Goal: Transaction & Acquisition: Purchase product/service

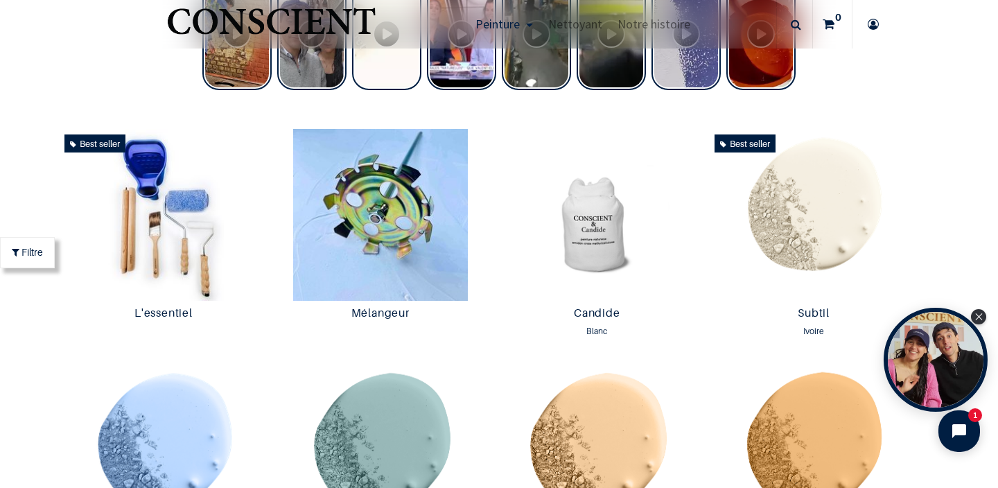
scroll to position [680, 0]
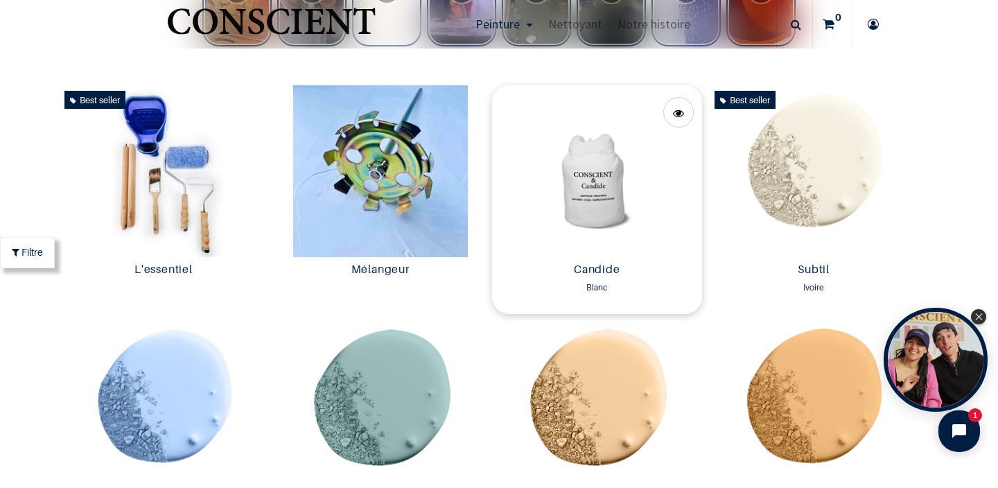
click at [605, 211] on img at bounding box center [597, 171] width 210 height 172
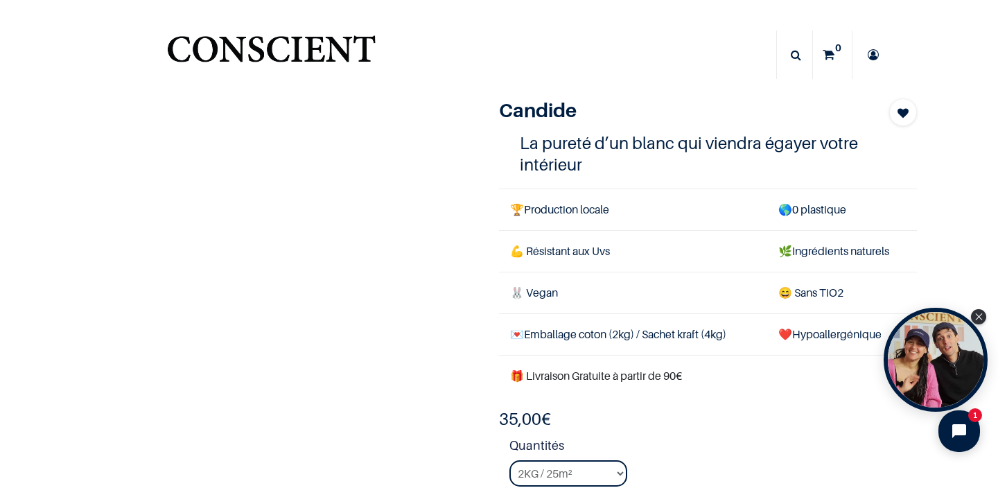
scroll to position [154, 0]
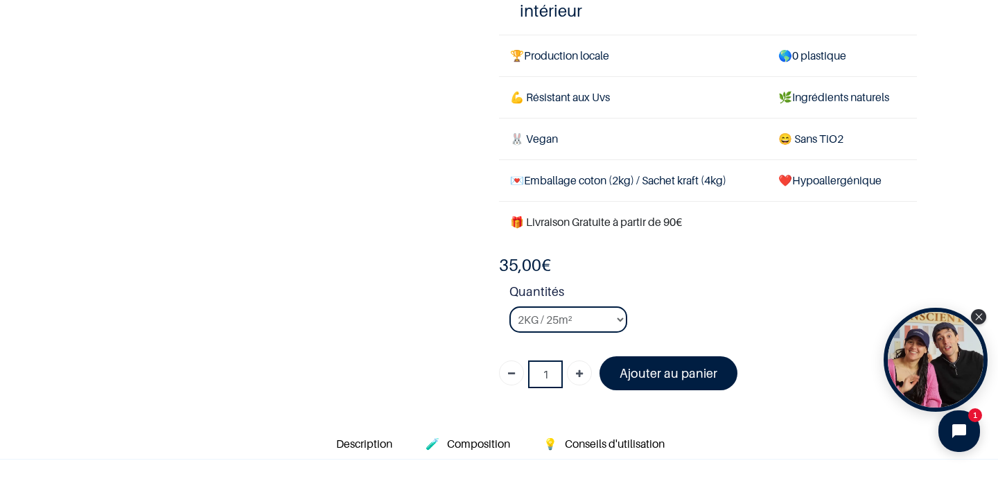
select select "3"
click option "8KG / 100m²" at bounding box center [0, 0] width 0 height 0
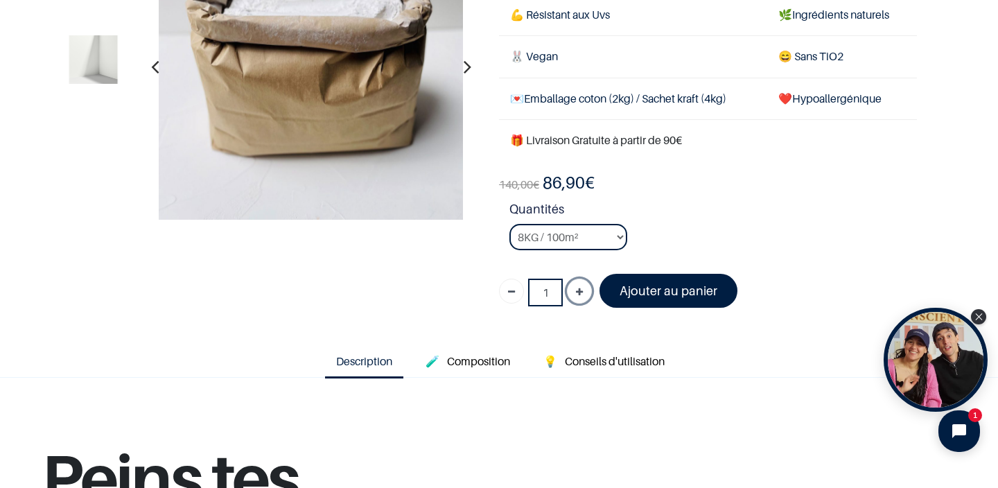
click at [582, 293] on icon "Ajouter" at bounding box center [579, 292] width 7 height 25
click at [503, 288] on link "Supprimer" at bounding box center [511, 291] width 25 height 25
type input "1"
click at [645, 291] on font "Ajouter au panier" at bounding box center [669, 291] width 98 height 15
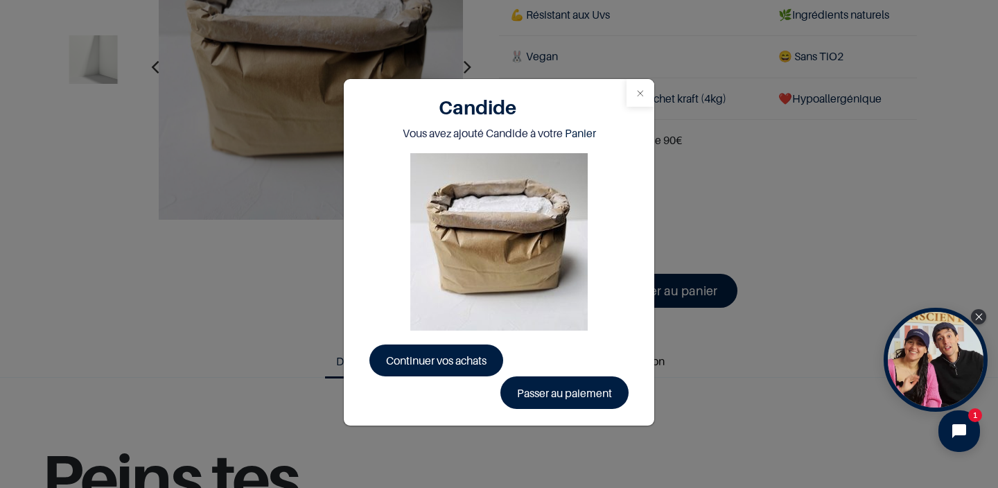
click at [643, 94] on button "Close" at bounding box center [641, 93] width 28 height 28
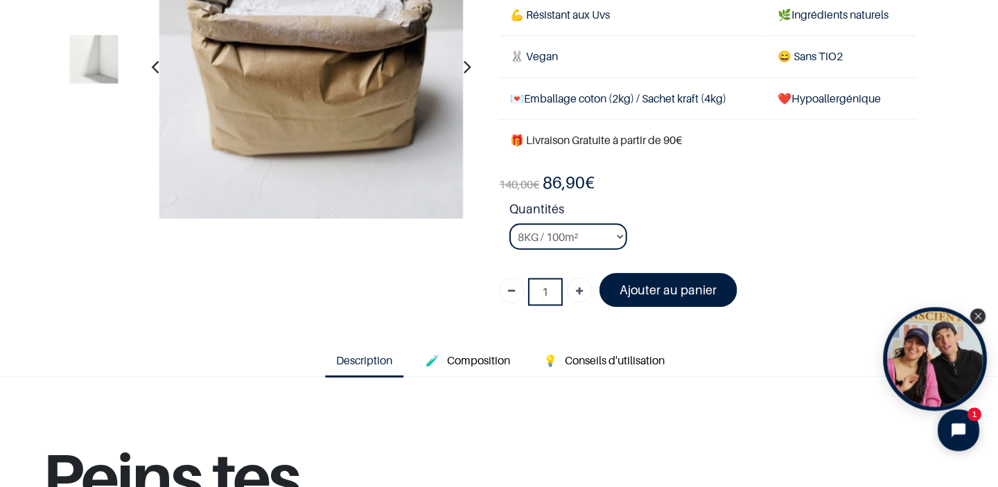
scroll to position [154, 0]
click option "2KG / 25m²" at bounding box center [0, 0] width 0 height 0
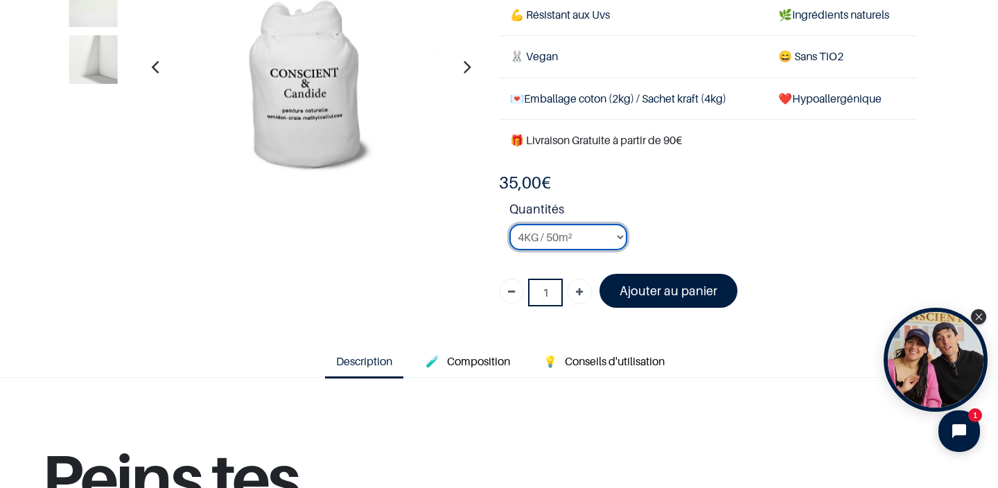
click option "4KG / 50m²" at bounding box center [0, 0] width 0 height 0
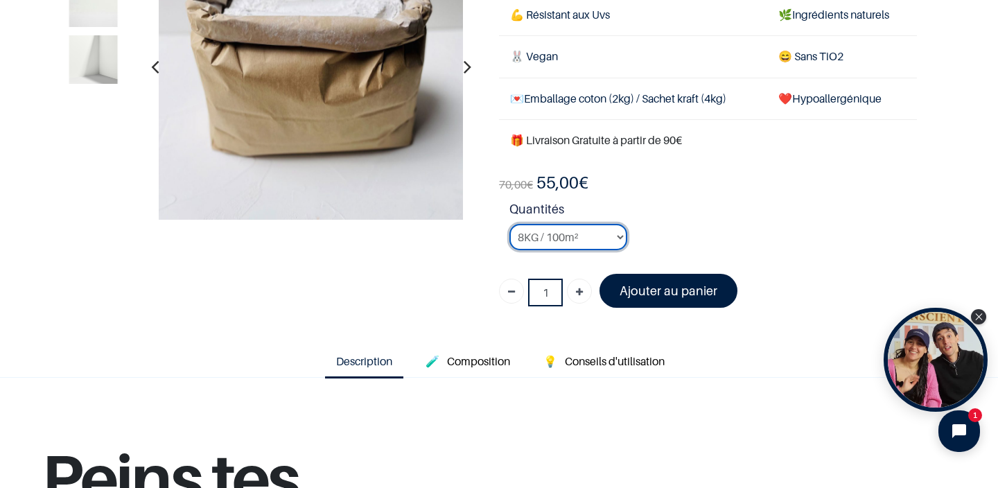
click option "8KG / 100m²" at bounding box center [0, 0] width 0 height 0
select select "2"
click option "4KG / 50m²" at bounding box center [0, 0] width 0 height 0
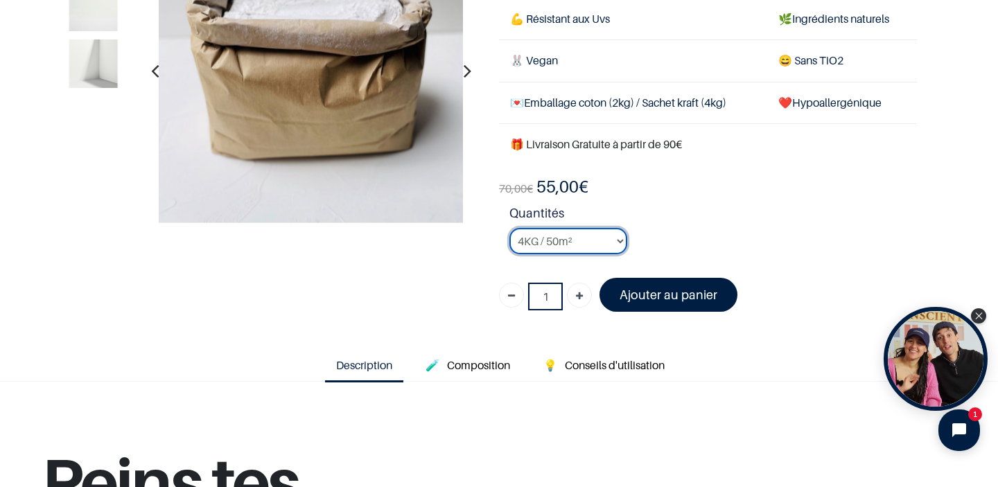
scroll to position [147, 0]
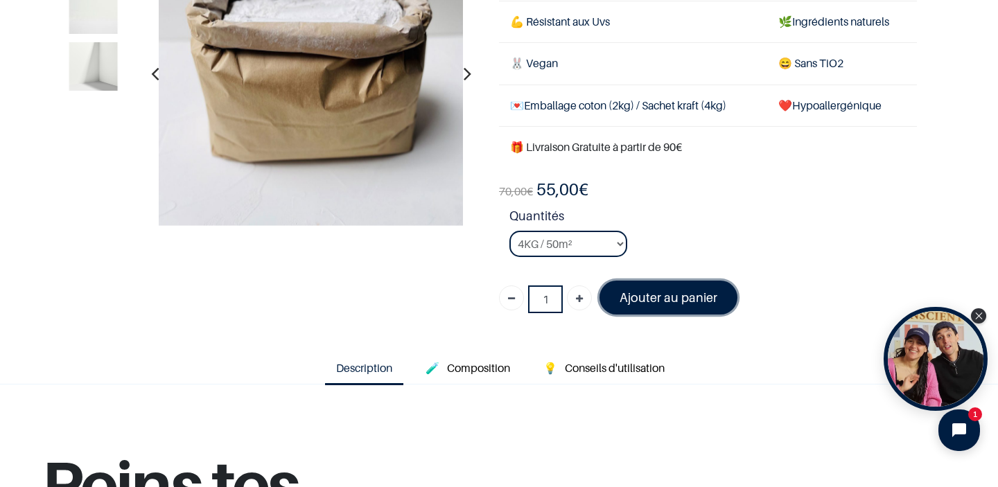
click at [701, 296] on font "Ajouter au panier" at bounding box center [669, 297] width 98 height 15
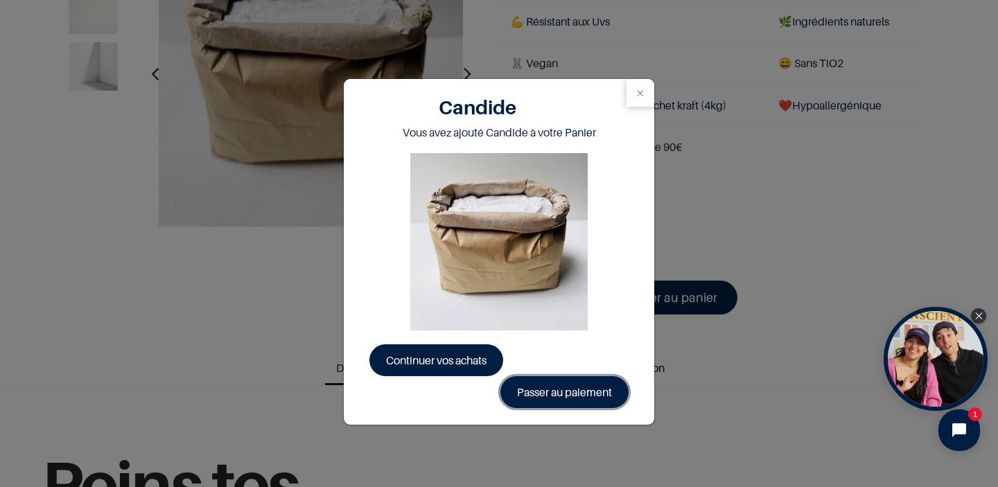
click at [564, 392] on link "Passer au paiement" at bounding box center [564, 392] width 128 height 32
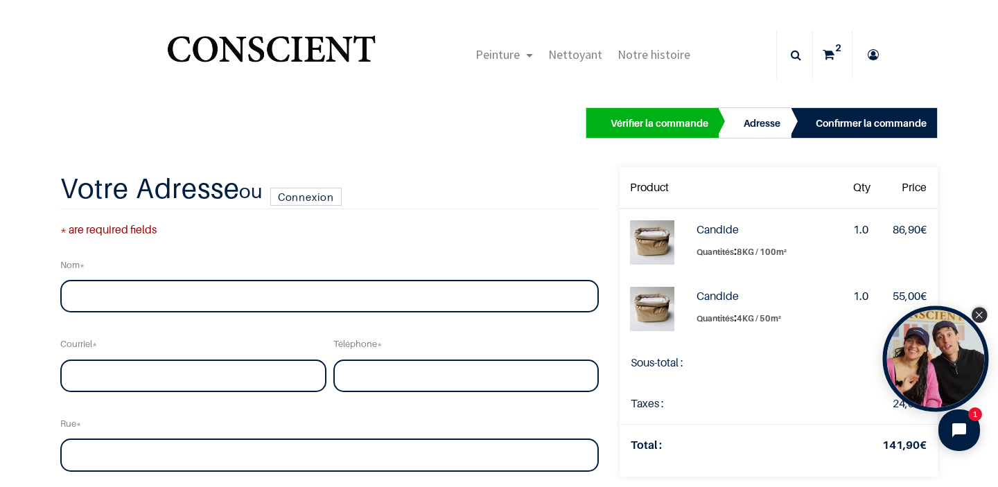
click at [981, 308] on div "Close Tolstoy widget" at bounding box center [979, 315] width 15 height 15
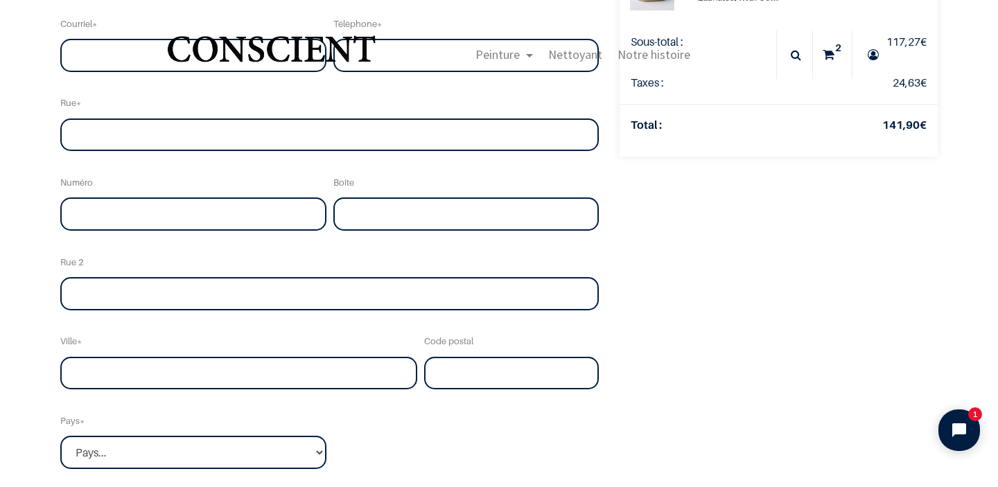
scroll to position [37, 0]
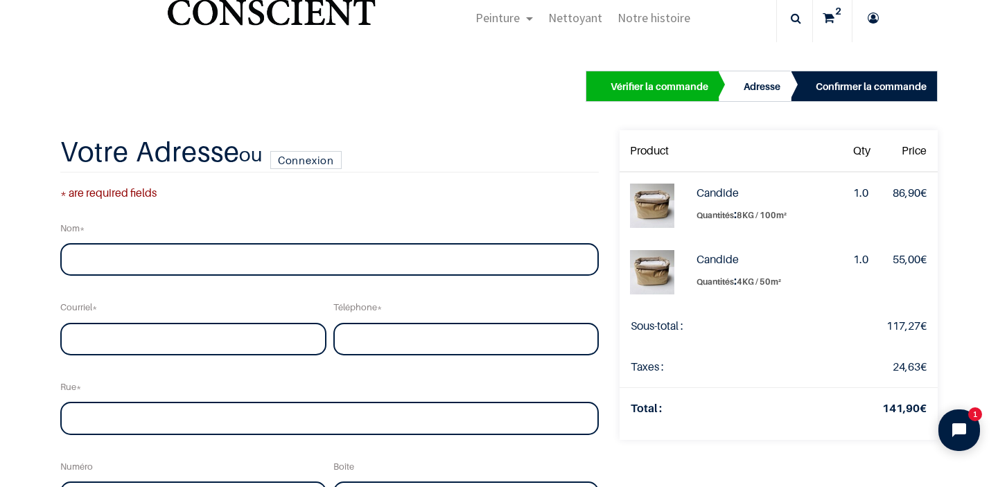
click at [652, 263] on img at bounding box center [652, 272] width 44 height 44
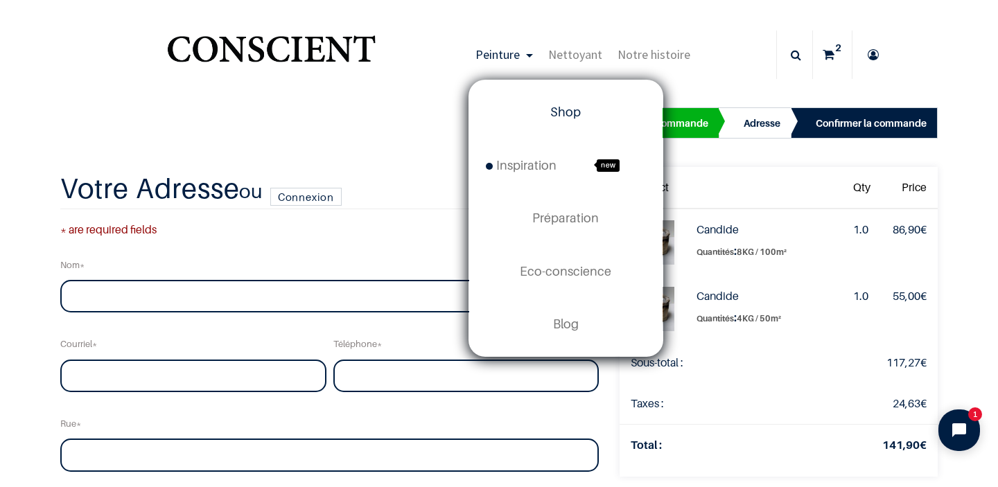
click at [570, 111] on span "Shop" at bounding box center [565, 112] width 30 height 15
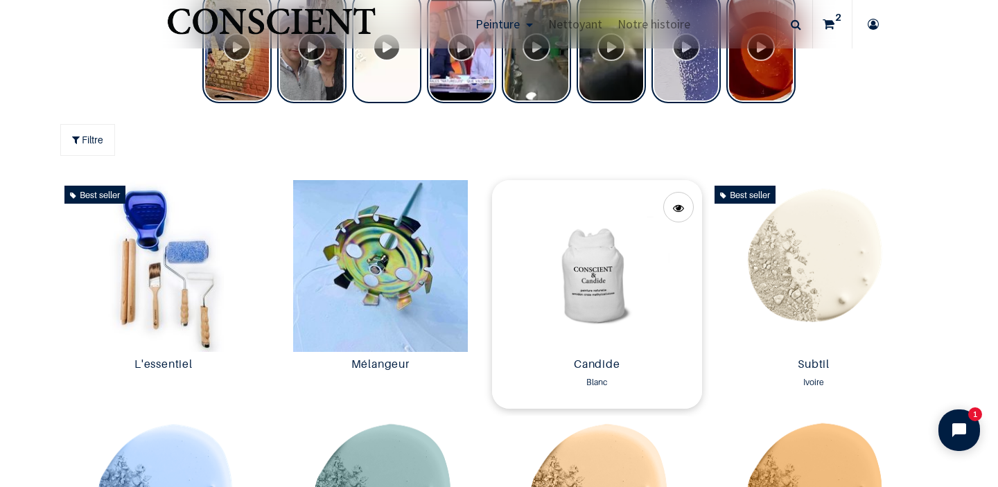
scroll to position [624, 0]
click at [589, 258] on img at bounding box center [597, 266] width 210 height 172
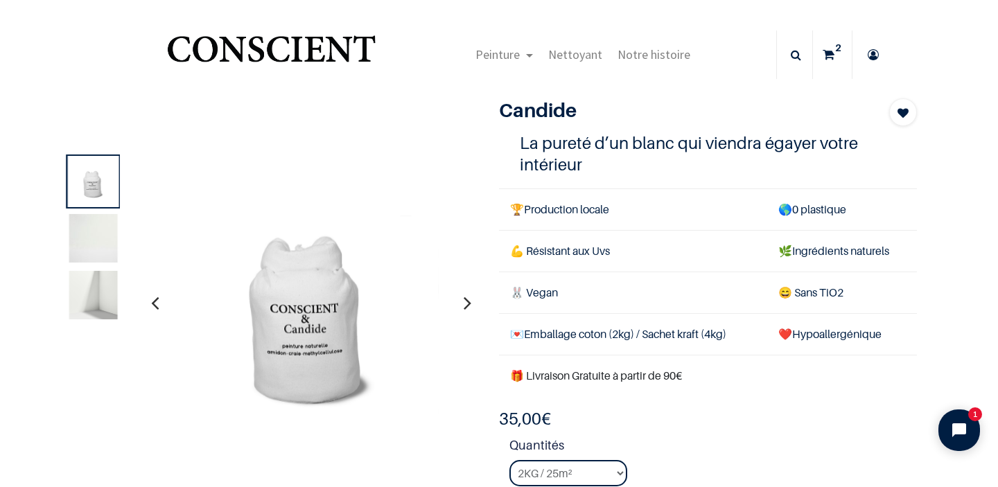
scroll to position [112, 0]
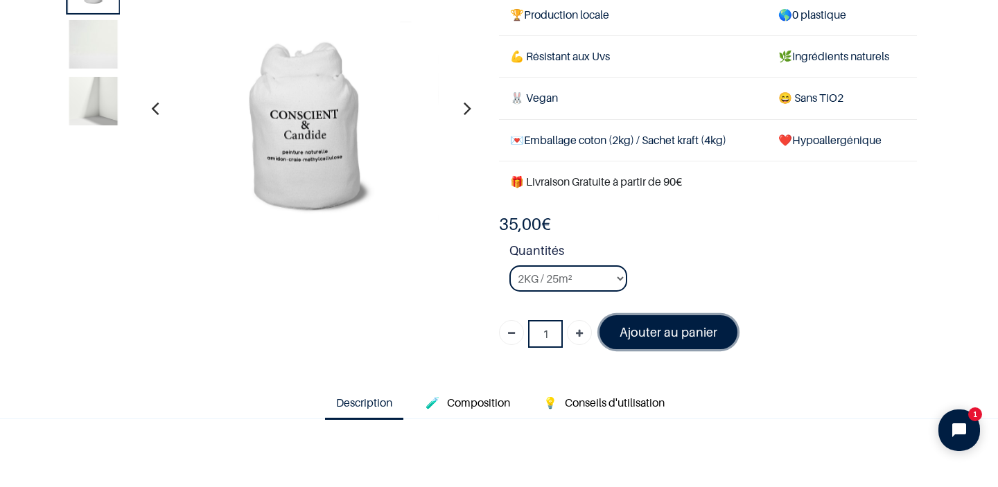
click at [672, 332] on font "Ajouter au panier" at bounding box center [669, 332] width 98 height 15
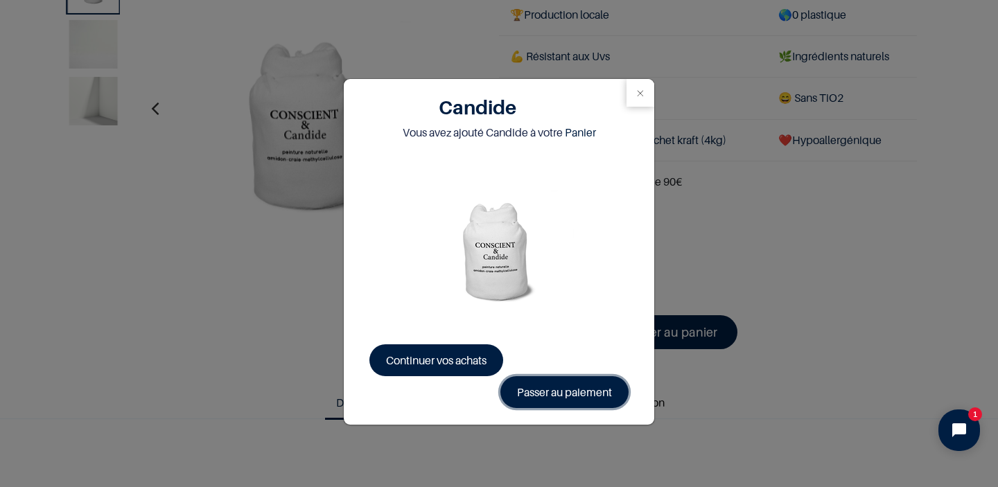
click at [573, 391] on link "Passer au paiement" at bounding box center [564, 392] width 128 height 32
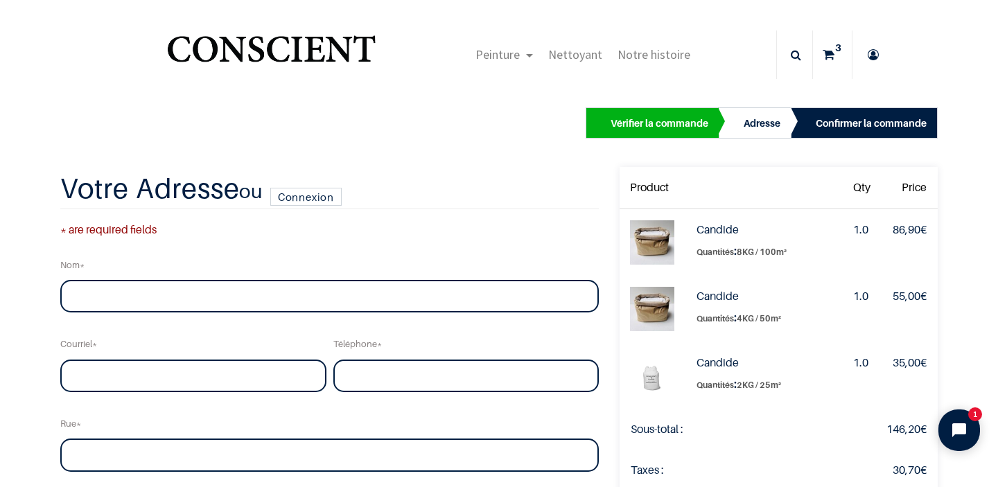
click at [855, 293] on div "1.0" at bounding box center [861, 296] width 17 height 19
click at [862, 299] on div "1.0" at bounding box center [861, 296] width 17 height 19
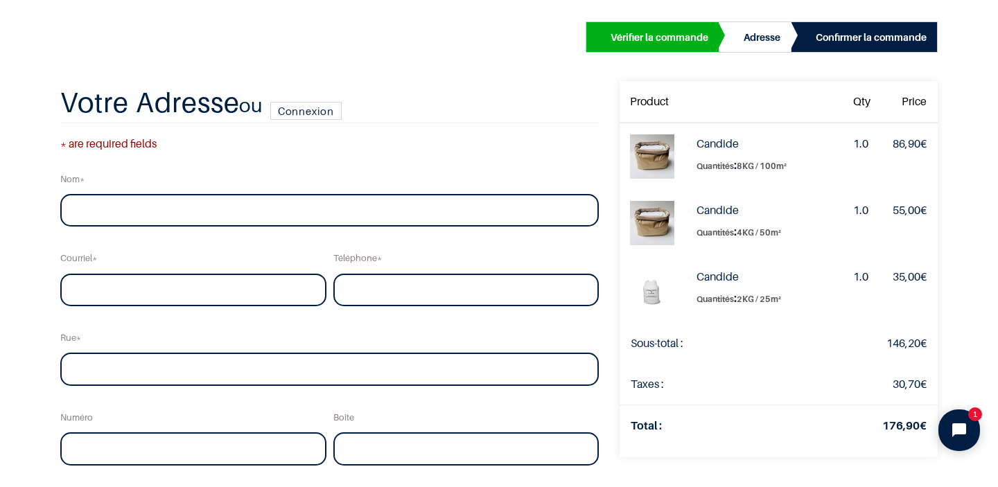
scroll to position [15, 0]
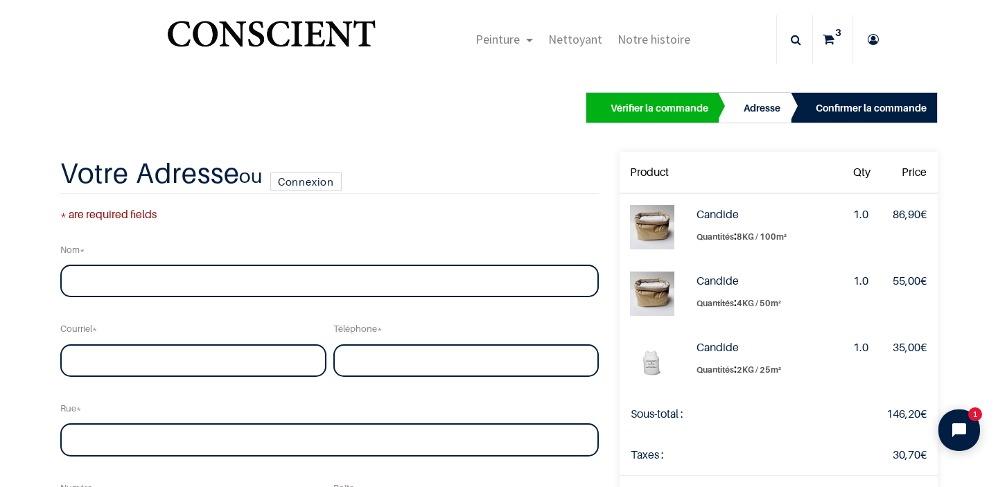
click at [640, 277] on img at bounding box center [652, 294] width 44 height 44
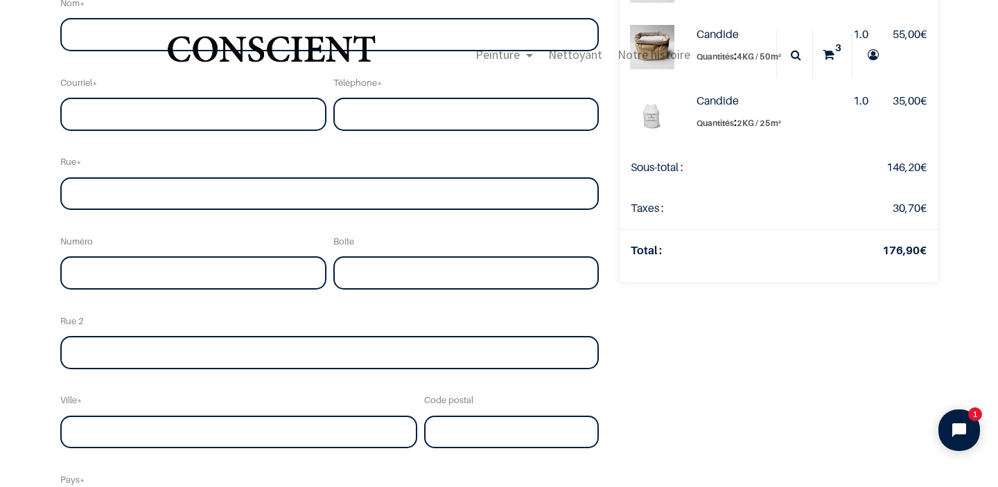
scroll to position [0, 0]
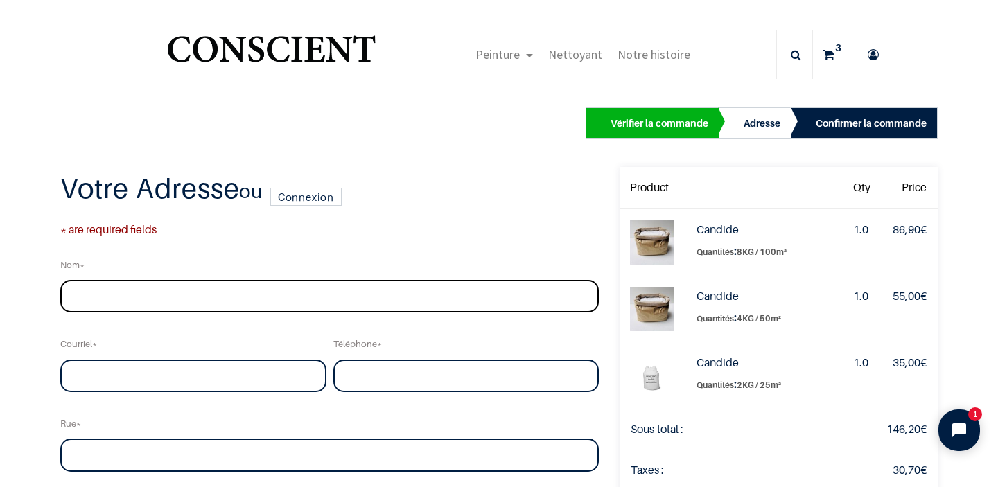
click at [260, 295] on input "text" at bounding box center [329, 296] width 539 height 33
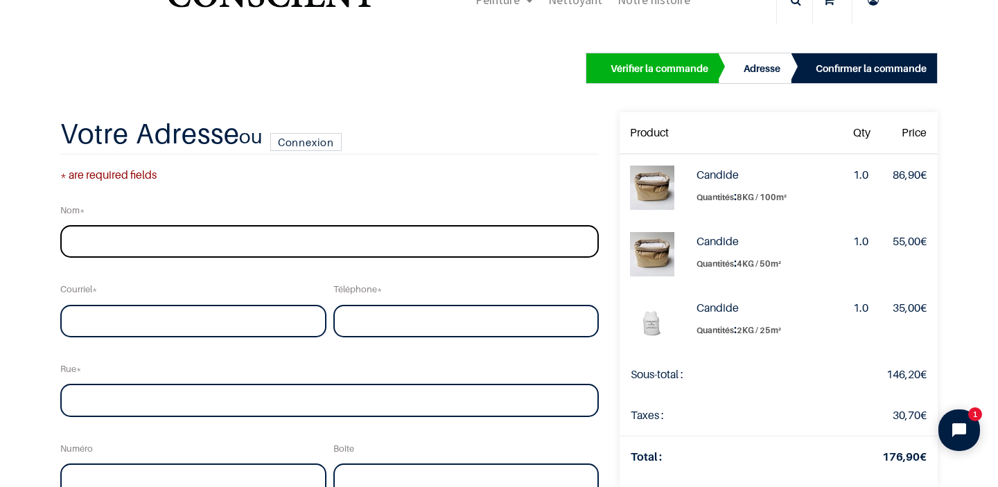
scroll to position [53, 0]
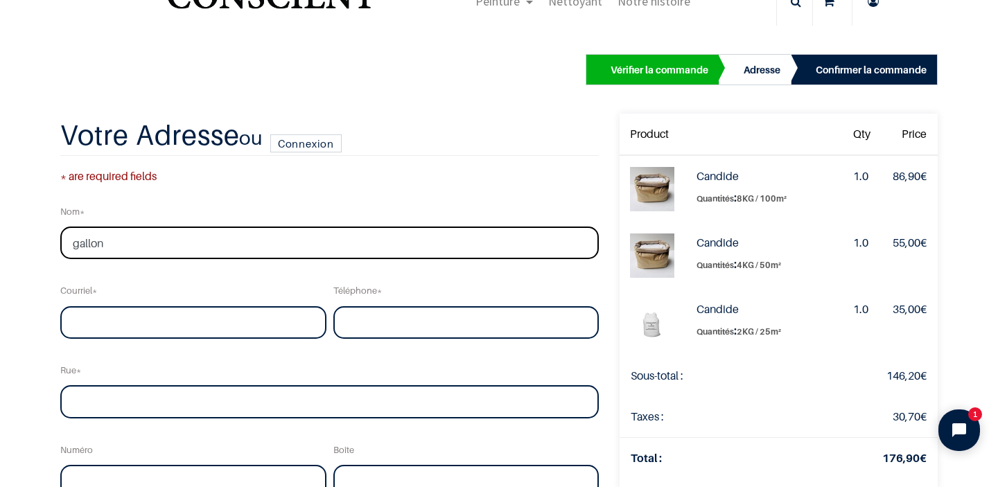
type input "gallon"
click at [233, 326] on input "email" at bounding box center [193, 322] width 266 height 33
type input "sogallon5@gmail.com"
click at [376, 325] on input "tel" at bounding box center [466, 322] width 266 height 33
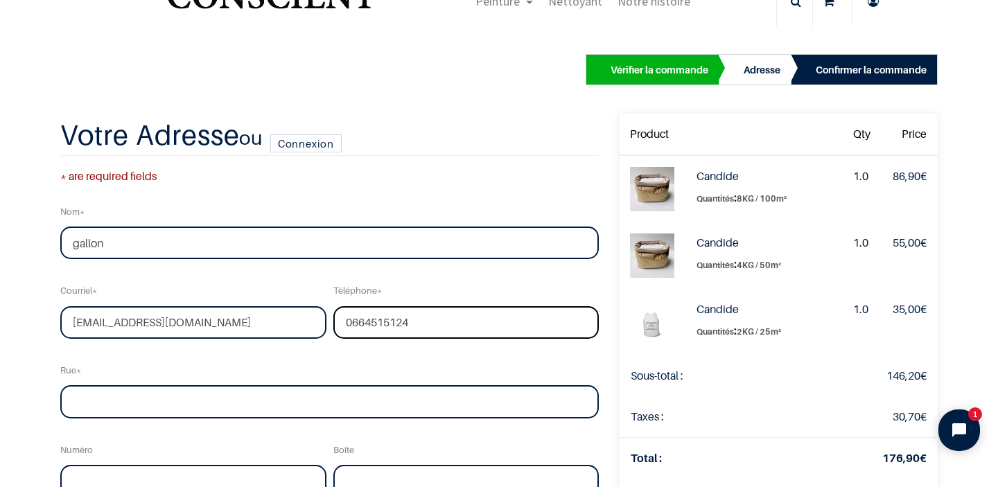
type input "0664515124"
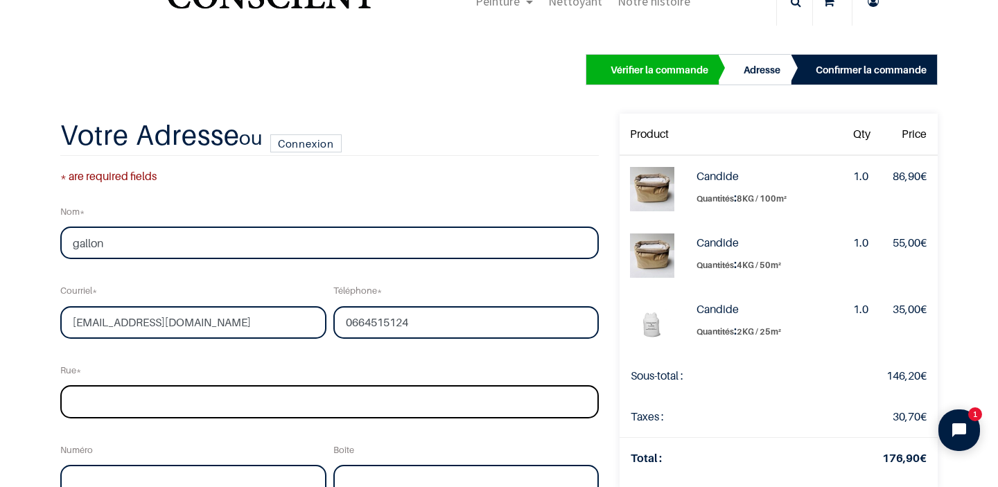
click at [239, 408] on input "text" at bounding box center [329, 401] width 539 height 33
type input "chemin du planas"
click at [201, 473] on input "text" at bounding box center [193, 481] width 266 height 33
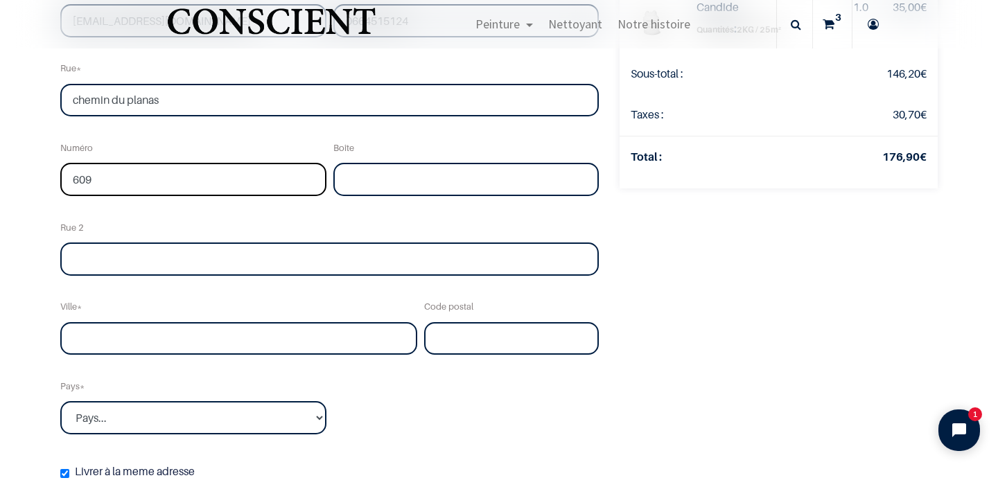
scroll to position [279, 0]
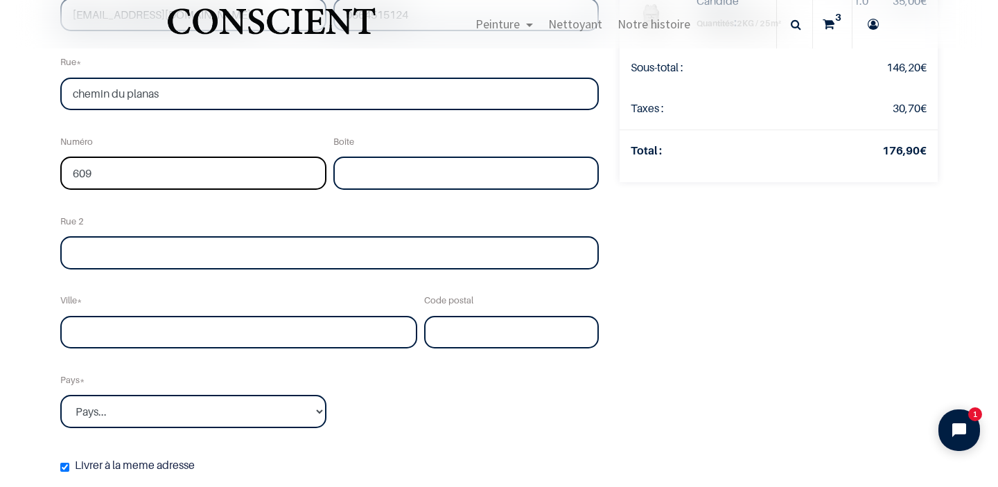
type input "609"
click at [130, 331] on input "text" at bounding box center [238, 332] width 357 height 33
type input "r"
click at [116, 363] on div "Nom gallon Courriel sogallon5@gmail.com Téléphone 0664515124 Rue chemin du plan…" at bounding box center [330, 189] width 546 height 603
click at [121, 343] on input "r" at bounding box center [238, 332] width 357 height 33
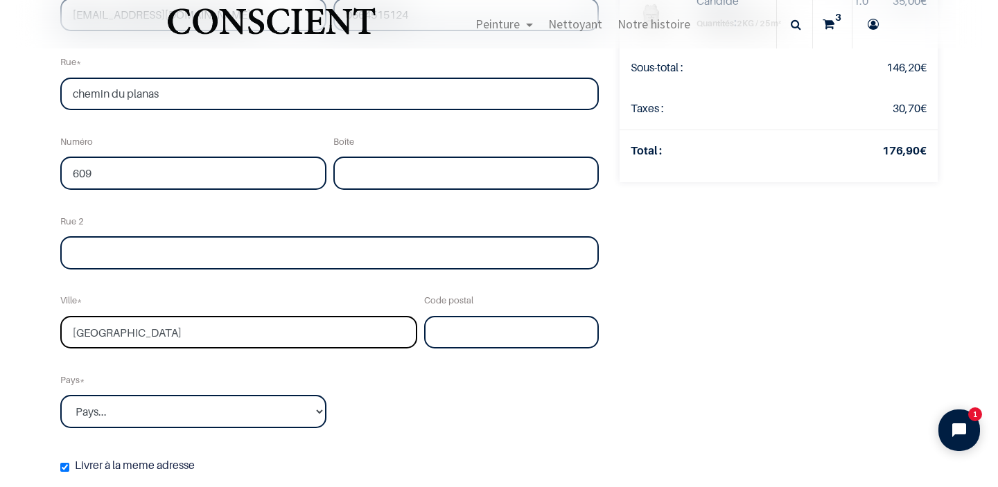
type input "Rochefort-du-Gard"
click at [474, 324] on input "text" at bounding box center [511, 332] width 175 height 33
type input "30650"
click at [60, 395] on select "Pays... Afghanistan Afrique du sud Albanie Algérie" at bounding box center [193, 411] width 266 height 33
select select "75"
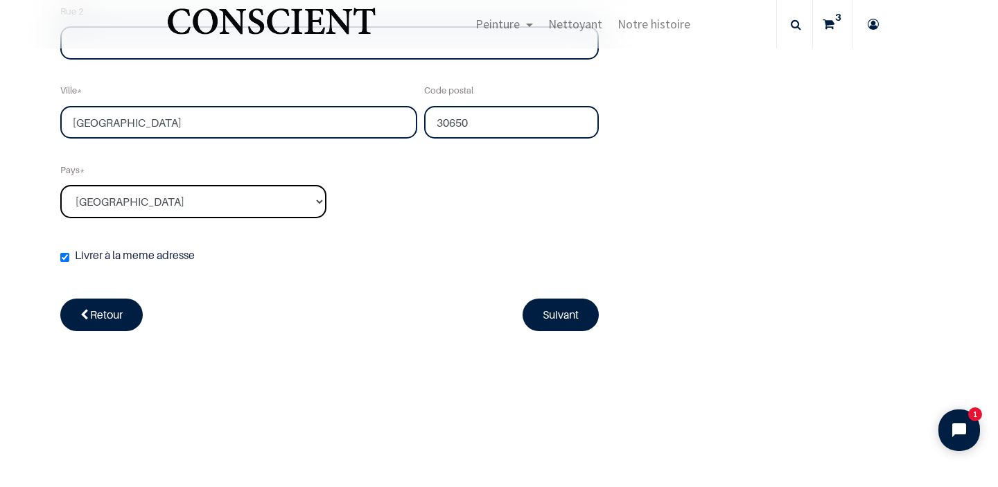
scroll to position [496, 0]
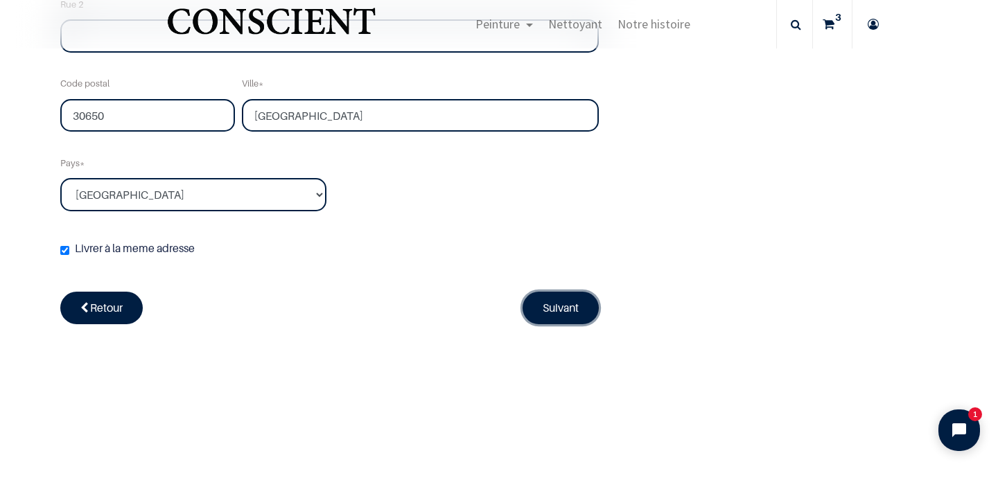
click at [546, 301] on link "Suivant" at bounding box center [561, 308] width 76 height 32
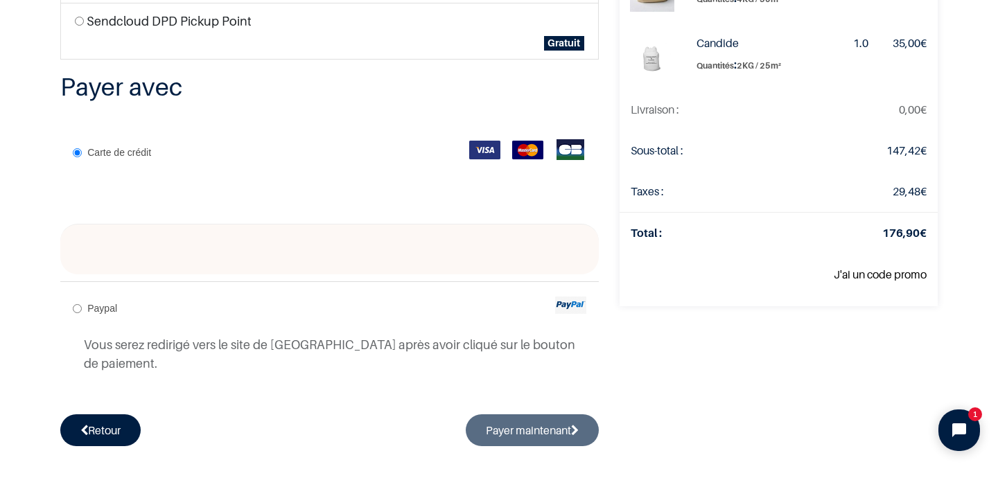
scroll to position [4, 0]
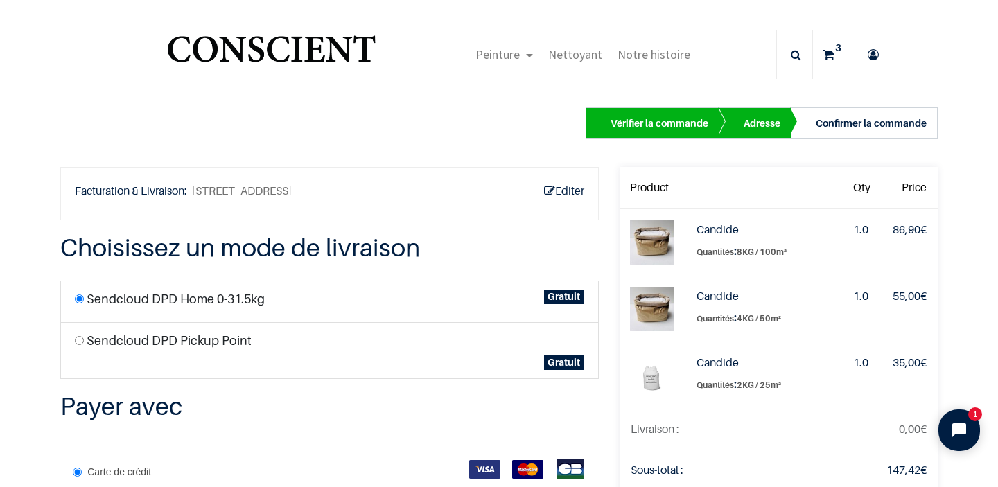
click at [652, 121] on div "Vérifier la commande" at bounding box center [660, 123] width 98 height 17
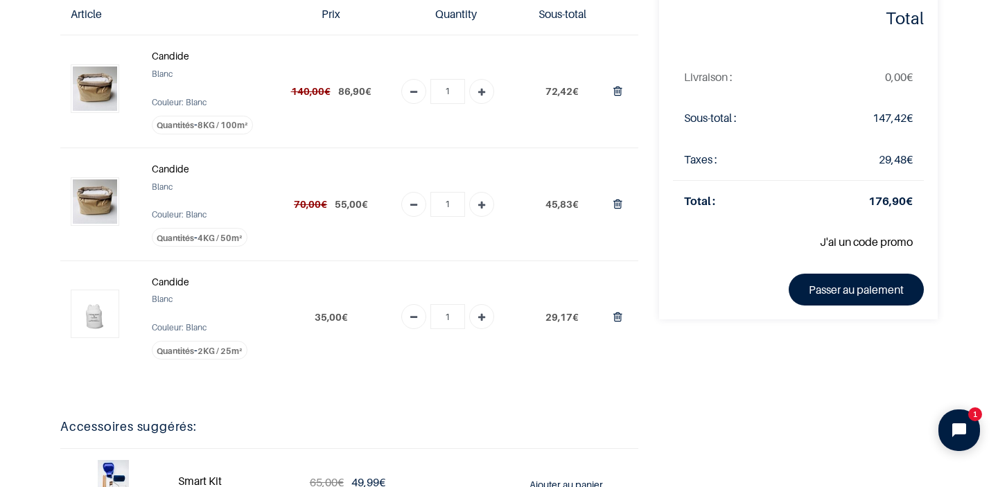
scroll to position [93, 0]
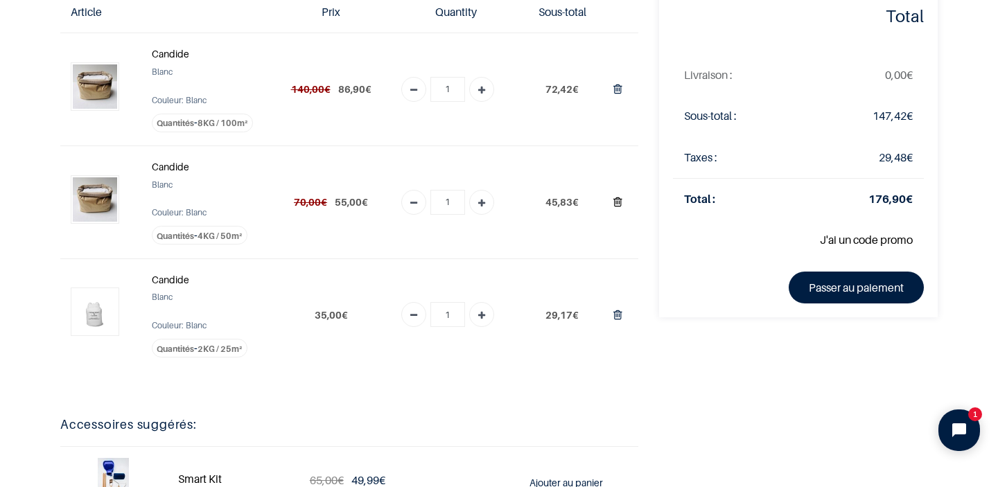
click at [620, 203] on icon "Supprimer du panier" at bounding box center [617, 202] width 9 height 19
type input "0"
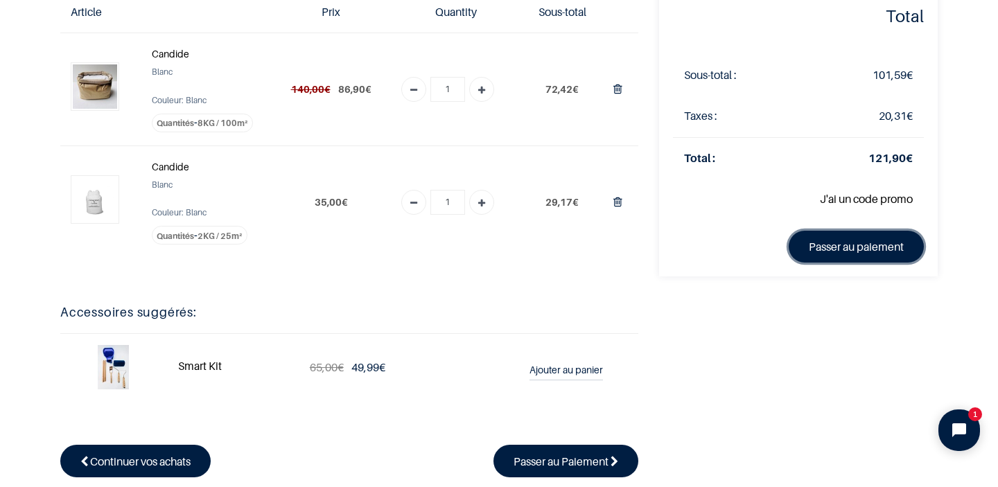
click at [884, 246] on link "Passer au paiement" at bounding box center [856, 247] width 135 height 32
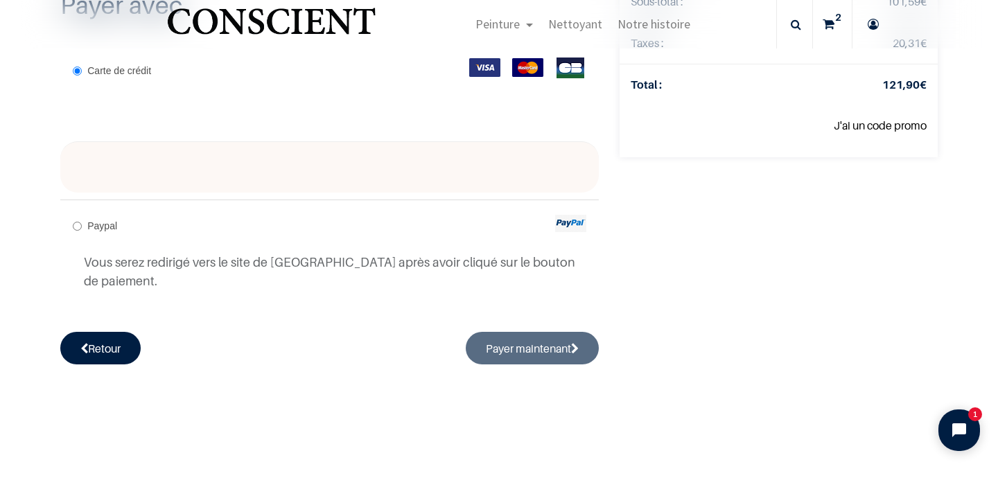
scroll to position [4, 0]
click at [542, 332] on button "Payer maintenant" at bounding box center [532, 348] width 133 height 32
radio input "true"
